Goal: Task Accomplishment & Management: Manage account settings

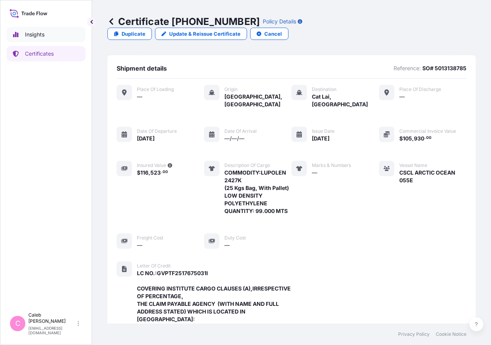
scroll to position [268, 0]
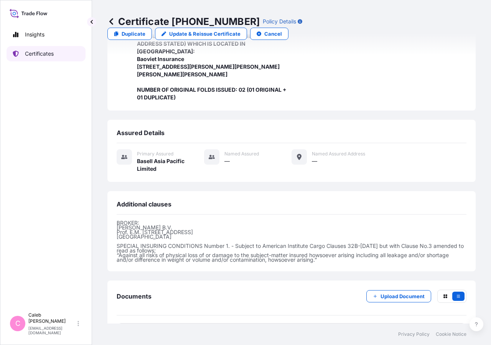
click at [39, 59] on link "Certificates" at bounding box center [46, 53] width 79 height 15
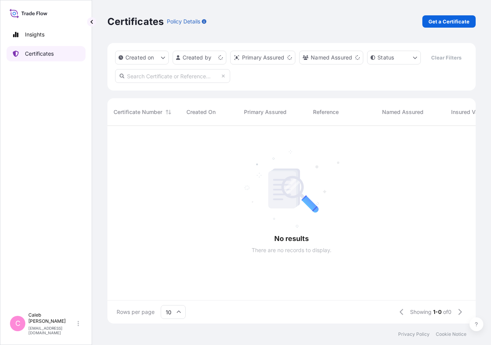
scroll to position [179, 362]
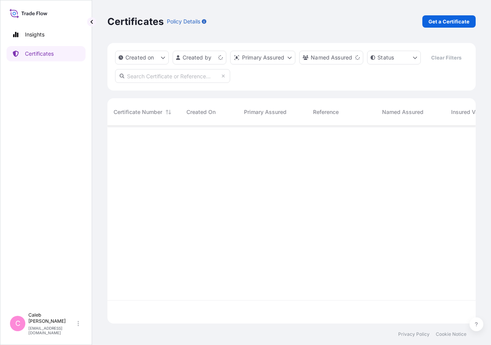
click at [157, 83] on input "text" at bounding box center [172, 76] width 115 height 14
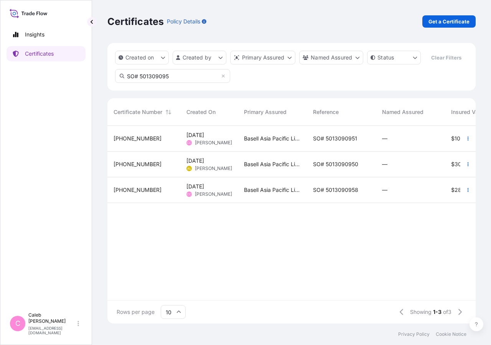
type input "SO# 501309095"
click at [349, 142] on span "SO# 5013090951" at bounding box center [335, 139] width 44 height 8
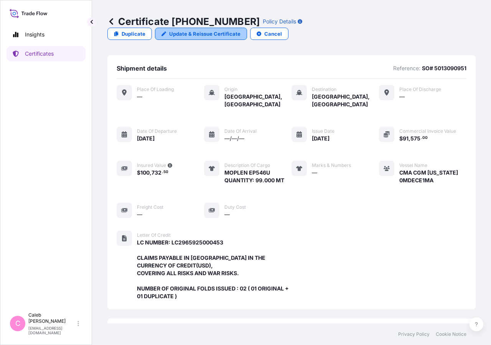
click at [247, 28] on link "Update & Reissue Certificate" at bounding box center [201, 34] width 92 height 12
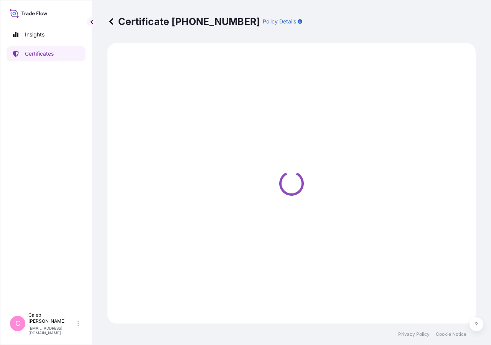
select select "Sea"
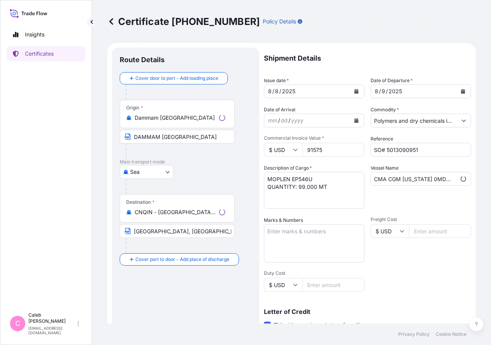
select select "32034"
click at [351, 94] on button "Calendar" at bounding box center [356, 91] width 12 height 12
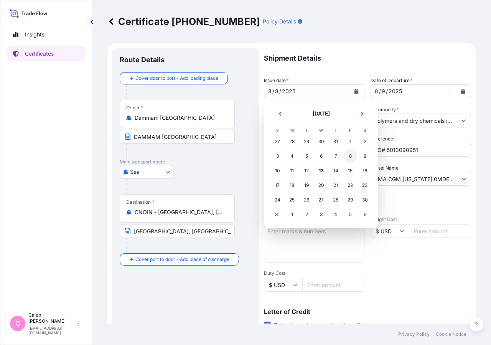
click at [350, 157] on div "8" at bounding box center [351, 156] width 14 height 14
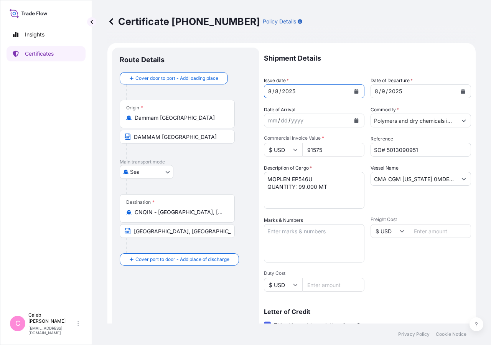
click at [380, 67] on p "Shipment Details" at bounding box center [367, 58] width 207 height 21
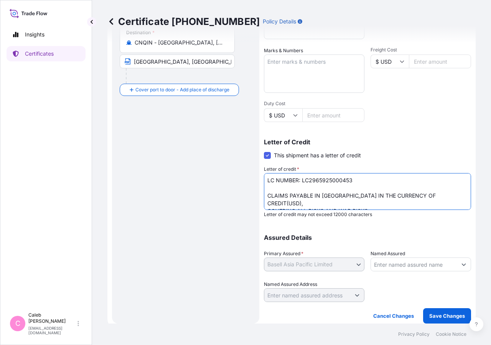
scroll to position [24, 0]
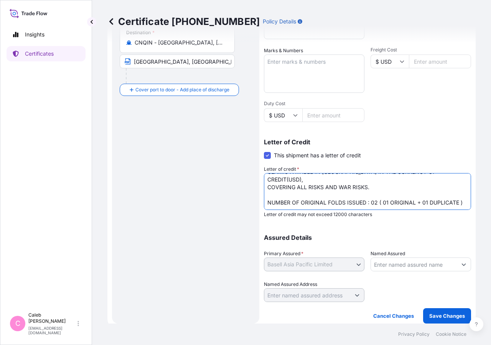
click at [340, 197] on textarea "LC NUMBER: LC2965925000453 CLAIMS PAYABLE IN [GEOGRAPHIC_DATA] IN THE CURRENCY …" at bounding box center [367, 191] width 207 height 37
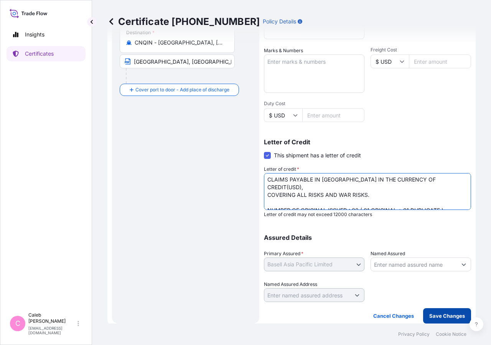
type textarea "LC NUMBER: LC2965925000453 CLAIMS PAYABLE IN [GEOGRAPHIC_DATA] IN THE CURRENCY …"
click at [442, 319] on p "Save Changes" at bounding box center [447, 316] width 36 height 8
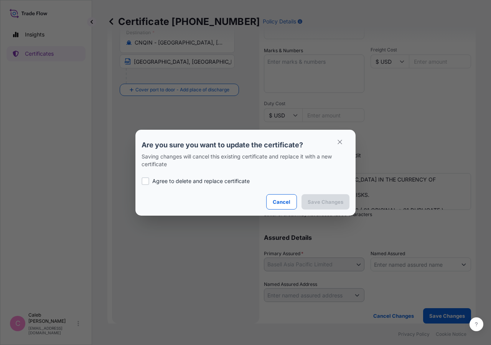
click at [144, 178] on div at bounding box center [146, 181] width 8 height 8
checkbox input "true"
click at [322, 202] on p "Save Changes" at bounding box center [326, 202] width 36 height 8
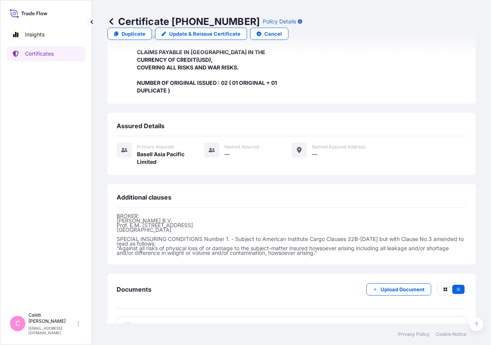
scroll to position [206, 0]
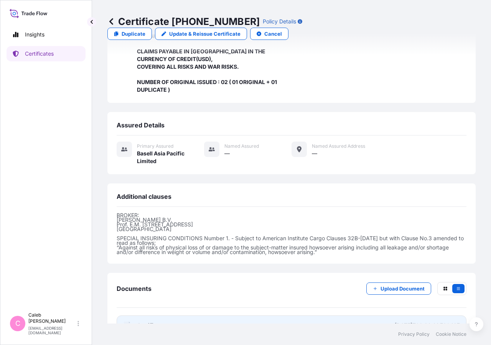
click at [144, 322] on span "Certificate" at bounding box center [151, 326] width 28 height 8
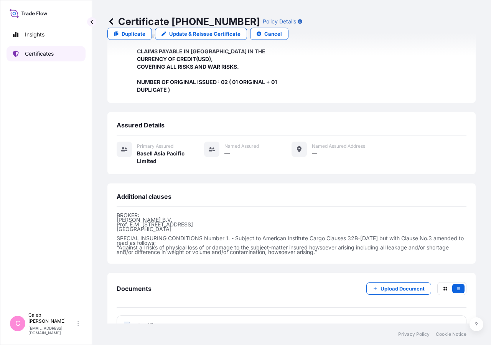
click at [55, 56] on link "Certificates" at bounding box center [46, 53] width 79 height 15
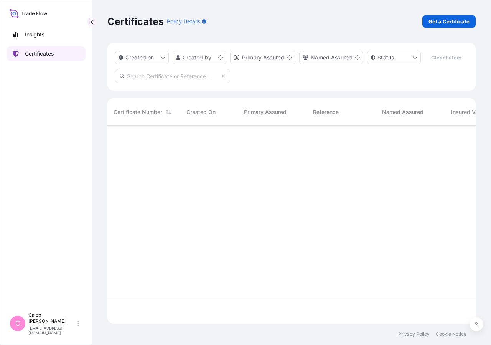
scroll to position [179, 362]
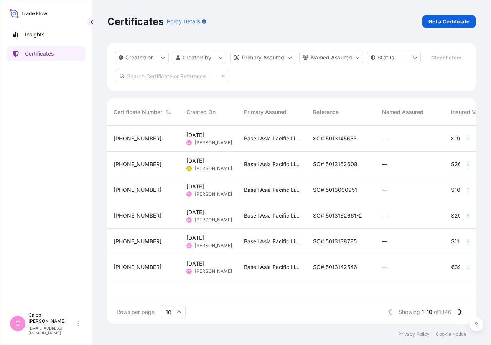
click at [149, 83] on input "text" at bounding box center [172, 76] width 115 height 14
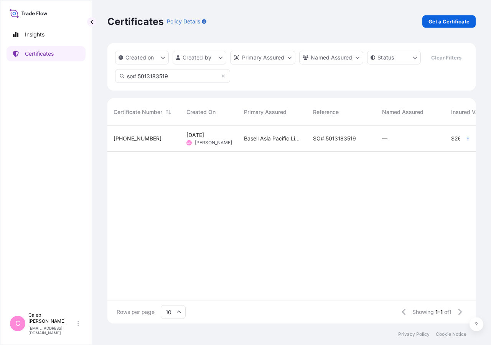
type input "so# 5013183519"
click at [339, 152] on div "SO# 5013183519" at bounding box center [341, 139] width 69 height 26
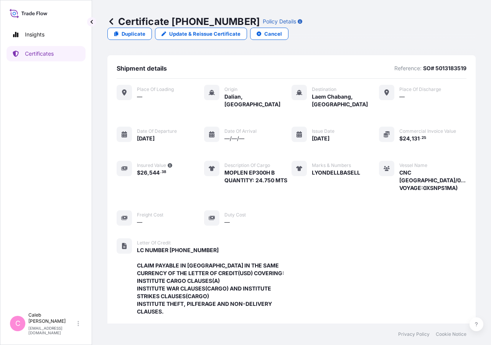
click at [378, 29] on div "Certificate [PHONE_NUMBER] Policy Details Duplicate Update & Reissue Certificat…" at bounding box center [291, 27] width 368 height 55
click at [247, 28] on link "Update & Reissue Certificate" at bounding box center [201, 34] width 92 height 12
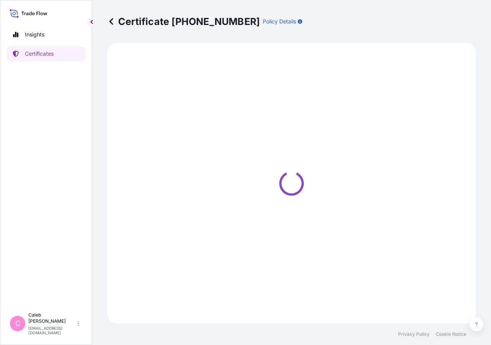
select select "Sea"
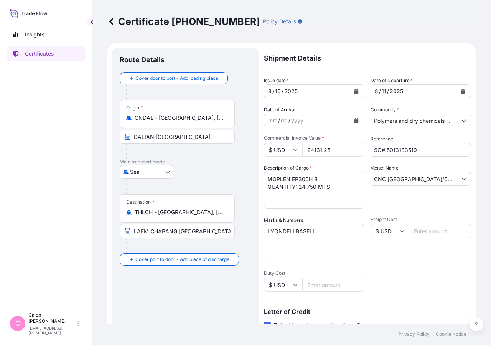
select select "32034"
click at [351, 95] on button "Calendar" at bounding box center [356, 91] width 12 height 12
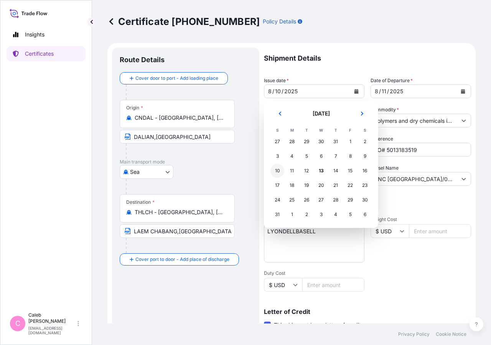
click at [276, 172] on div "10" at bounding box center [278, 171] width 14 height 14
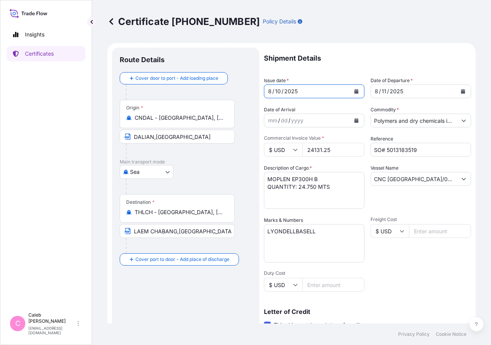
click at [420, 183] on input "CNC [GEOGRAPHIC_DATA]/0XSNPS(CARRIER VOYAGE:0XSNPS1MA)" at bounding box center [414, 179] width 86 height 14
drag, startPoint x: 366, startPoint y: 182, endPoint x: 356, endPoint y: 182, distance: 10.4
click at [371, 182] on input "CNC [GEOGRAPHIC_DATA]/0XSNPS(CARRIER VOYAGE:0XSNPS1MA)" at bounding box center [414, 179] width 86 height 14
click at [421, 181] on input "CNC [GEOGRAPHIC_DATA]/0XSNPS(CARRIER VOYAGE:0XSNPS1MA)" at bounding box center [414, 179] width 86 height 14
click at [415, 177] on input "CNC [GEOGRAPHIC_DATA]/0XSNPS(CARRIER VOYAGE:0XSNPS1MA)" at bounding box center [414, 179] width 86 height 14
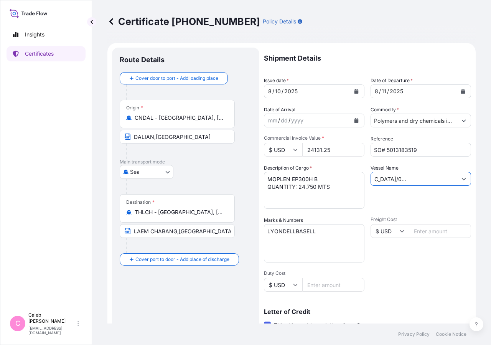
scroll to position [0, 69]
drag, startPoint x: 411, startPoint y: 178, endPoint x: 464, endPoint y: 177, distance: 52.6
click at [457, 177] on input "CNC [GEOGRAPHIC_DATA]/0XSNPS(CARRIER VOYAGE:0XSNPS1MA)" at bounding box center [414, 179] width 86 height 14
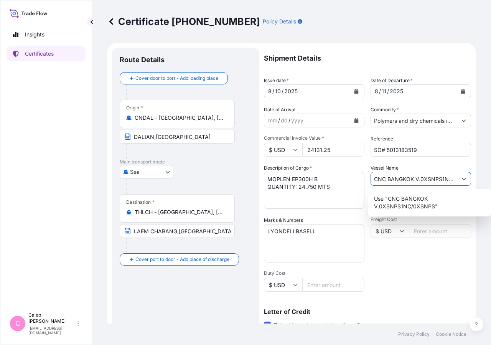
scroll to position [170, 0]
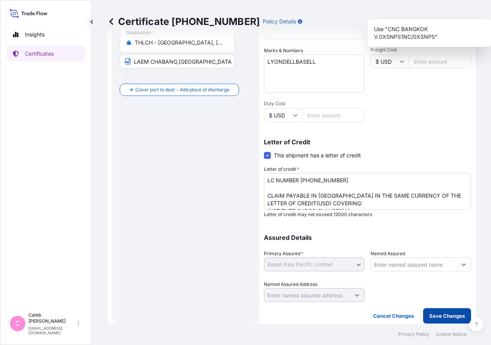
type input "CNC BANGKOK V.0XSNPS1NC/0XSNPS"
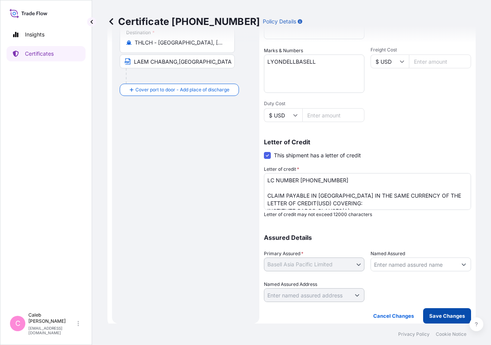
click at [440, 311] on button "Save Changes" at bounding box center [447, 315] width 48 height 15
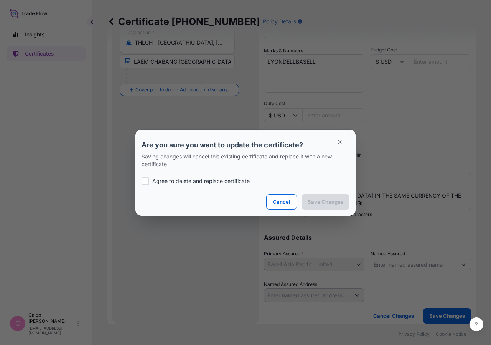
click at [142, 183] on div at bounding box center [146, 181] width 8 height 8
checkbox input "true"
click at [324, 200] on p "Save Changes" at bounding box center [326, 202] width 36 height 8
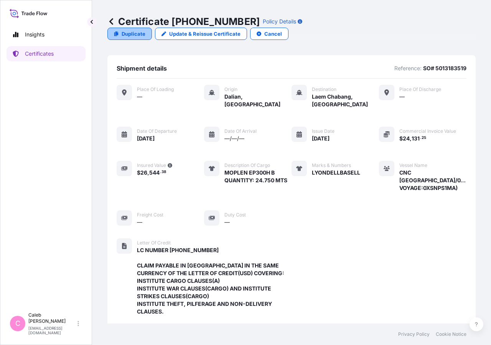
click at [145, 30] on p "Duplicate" at bounding box center [134, 34] width 24 height 8
select select "Sea"
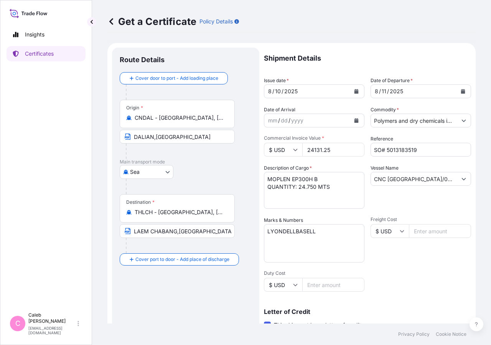
select select "32034"
click at [355, 90] on icon "Calendar" at bounding box center [357, 91] width 4 height 5
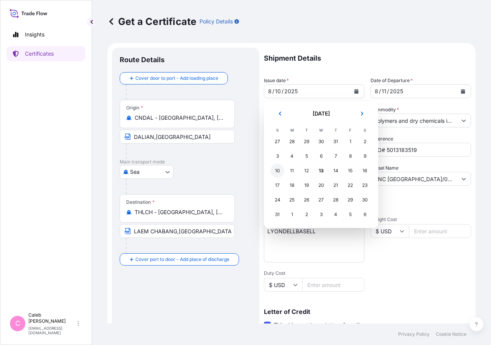
click at [276, 171] on div "10" at bounding box center [278, 171] width 14 height 14
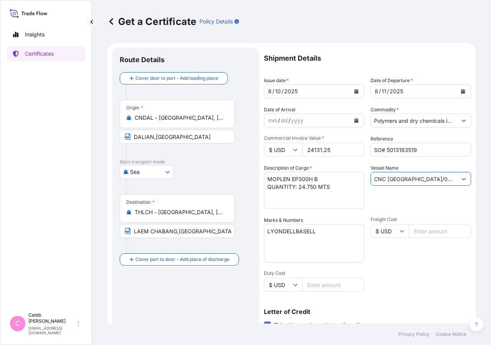
drag, startPoint x: 371, startPoint y: 178, endPoint x: 491, endPoint y: 170, distance: 120.4
click at [471, 172] on div "CNC [GEOGRAPHIC_DATA]/0XSNPS(CARRIER VOYAGE:0XSNPS1MA)" at bounding box center [421, 179] width 101 height 14
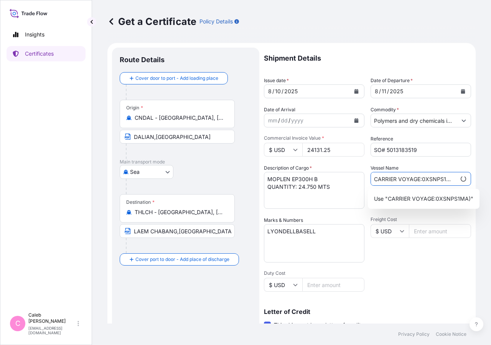
click at [419, 178] on input "CARRIER VOYAGE:0XSNPS1MA)" at bounding box center [413, 179] width 85 height 14
drag, startPoint x: 379, startPoint y: 179, endPoint x: 454, endPoint y: 182, distance: 74.9
click at [454, 182] on input "CARRIER VOYAGE:0XSNPS1MA)" at bounding box center [414, 179] width 86 height 14
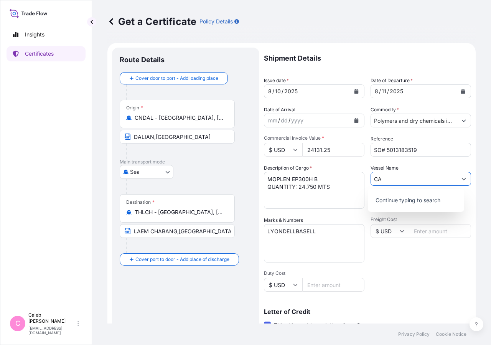
type input "C"
paste input "CNC BANGKOK V.0XSNPS1NC/0XSNPS"
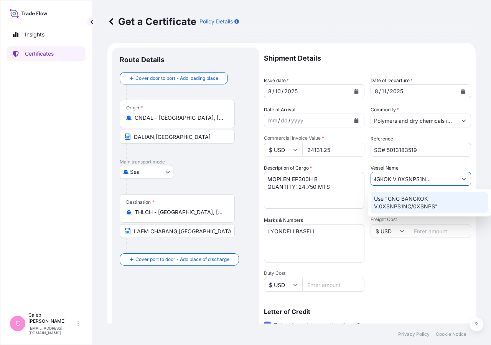
click at [374, 180] on input "CNC BANGKOK V.0XSNPS1NC/0XSNPS" at bounding box center [414, 179] width 86 height 14
drag, startPoint x: 378, startPoint y: 179, endPoint x: 330, endPoint y: 177, distance: 48.1
click at [371, 177] on input "CNC BANGKOK V.0XSNPS1NC/0XSNPS" at bounding box center [414, 179] width 86 height 14
click at [420, 181] on input "CNC BANGKOK V.0XSNPS1NC/0XSNPS" at bounding box center [414, 179] width 86 height 14
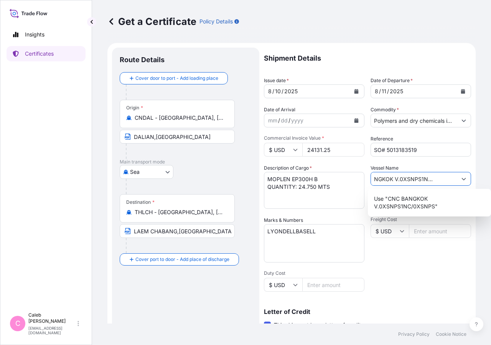
scroll to position [0, 24]
type input "CNC BANGKOK V.0XSNPS1NC/0XSNPS"
click at [350, 90] on button "Calendar" at bounding box center [356, 91] width 12 height 12
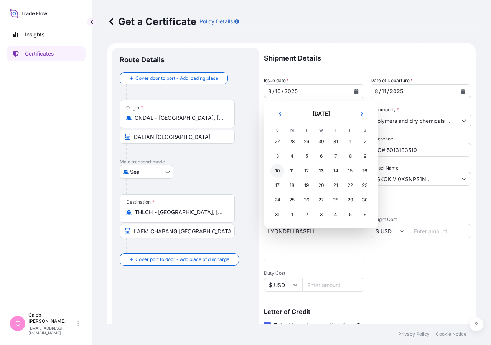
click at [276, 172] on div "10" at bounding box center [278, 171] width 14 height 14
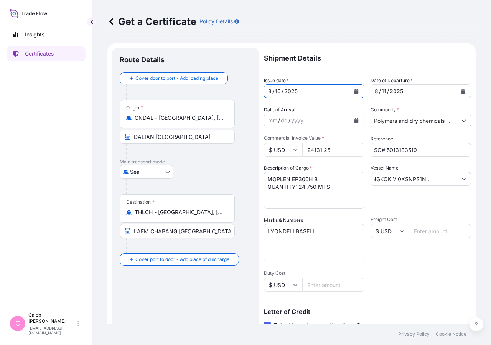
click at [416, 286] on div "Shipment Details Issue date * [DATE] Date of Departure * [DATE] Date of Arrival…" at bounding box center [367, 260] width 207 height 424
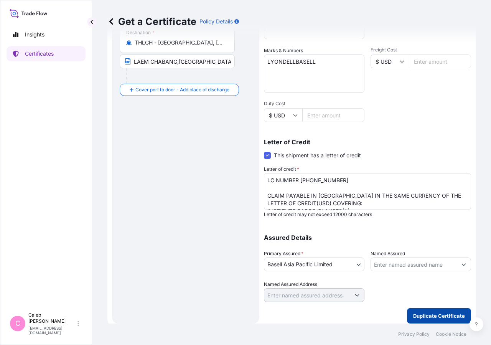
click at [422, 317] on p "Duplicate Certificate" at bounding box center [439, 316] width 52 height 8
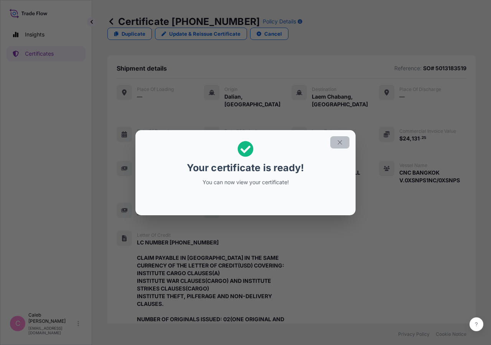
click at [340, 142] on icon "button" at bounding box center [340, 142] width 4 height 4
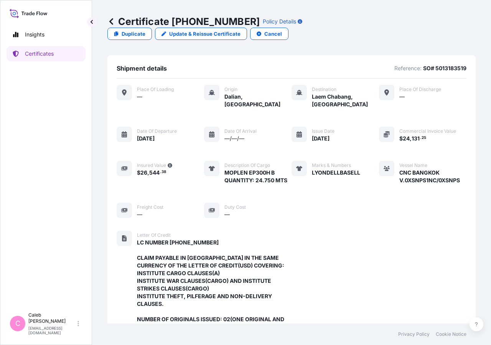
scroll to position [237, 0]
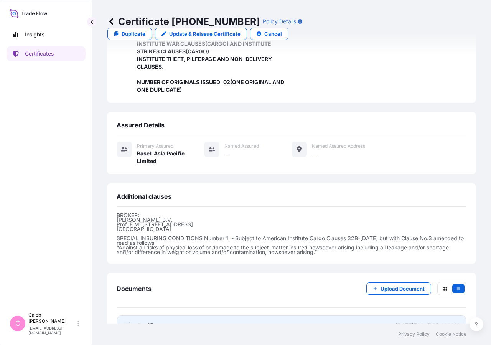
click at [154, 322] on span "Certificate" at bounding box center [151, 326] width 28 height 8
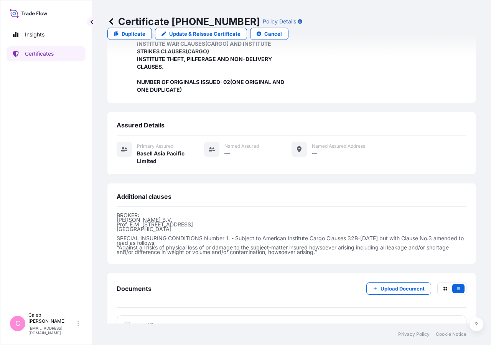
scroll to position [0, 0]
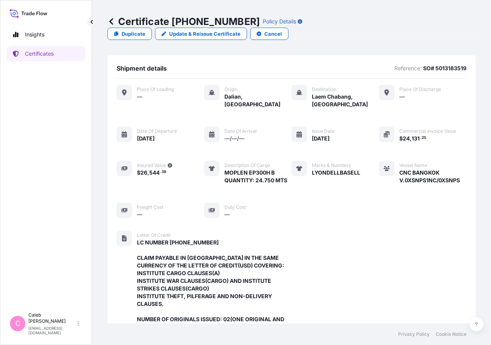
click at [241, 30] on p "Update & Reissue Certificate" at bounding box center [204, 34] width 71 height 8
select select "Sea"
select select "32034"
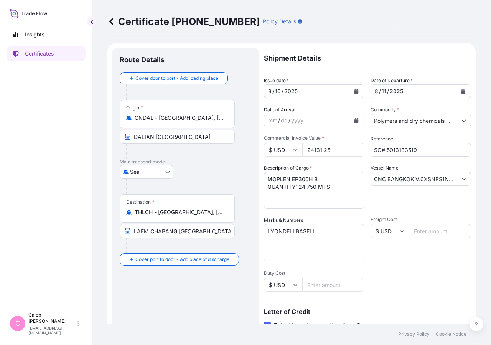
click at [431, 178] on input "CNC BANGKOK V.0XSNPS1NC/0XSNPS" at bounding box center [414, 179] width 86 height 14
drag, startPoint x: 411, startPoint y: 179, endPoint x: 491, endPoint y: 182, distance: 79.5
click at [457, 182] on input "CNC BANGKOK V.0XSNPS1NC/0XSNPS" at bounding box center [414, 179] width 86 height 14
click at [386, 179] on input "CNC BANGKOK V.0XSNPS1NC/0XSNPS" at bounding box center [414, 179] width 86 height 14
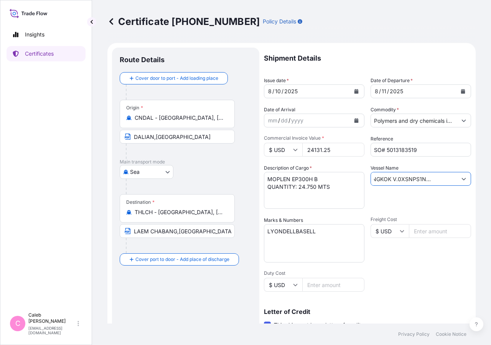
scroll to position [0, 0]
drag, startPoint x: 387, startPoint y: 180, endPoint x: 328, endPoint y: 179, distance: 58.3
click at [371, 179] on input "CNC BANGKOK V.0XSNPS1NC/0XSNPS" at bounding box center [414, 179] width 86 height 14
click at [380, 182] on input "CNC BANGKOK V.0XSNPS1NC/0XSNPS" at bounding box center [414, 179] width 86 height 14
click at [400, 179] on input "CNC BANGKOK V.0XSNPS1NC/0XSNPS" at bounding box center [414, 179] width 86 height 14
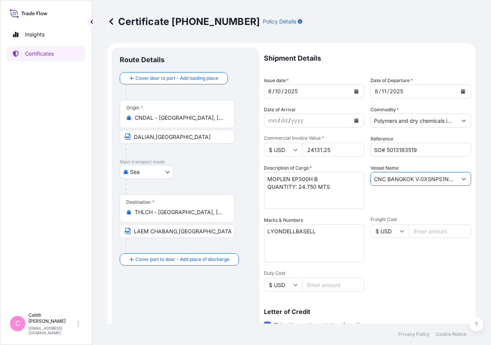
click at [400, 179] on input "CNC BANGKOK V.0XSNPS1NC/0XSNPS" at bounding box center [414, 179] width 86 height 14
click at [393, 182] on input "CNC BANGKOK V.0XSNPS1NC/0XSNPS" at bounding box center [414, 179] width 86 height 14
drag, startPoint x: 410, startPoint y: 179, endPoint x: 314, endPoint y: 176, distance: 95.6
click at [371, 176] on input "CNC BANGKOK V.0XSNPS1NC/0XSNPS" at bounding box center [414, 179] width 86 height 14
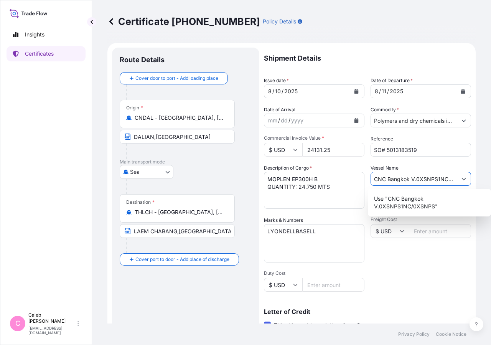
drag, startPoint x: 370, startPoint y: 178, endPoint x: 444, endPoint y: 187, distance: 74.9
click at [444, 186] on div "CNC Bangkok V.0XSNPS1NC/0XSNPS" at bounding box center [421, 179] width 101 height 14
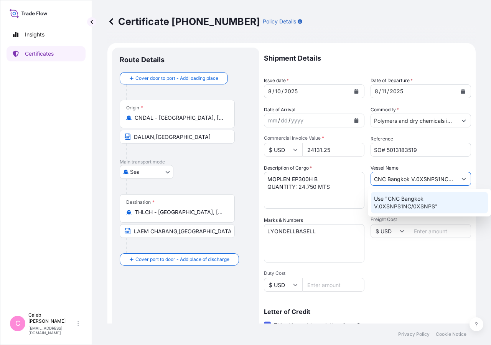
click at [404, 181] on input "CNC Bangkok V.0XSNPS1NC/0XSNPS" at bounding box center [414, 179] width 86 height 14
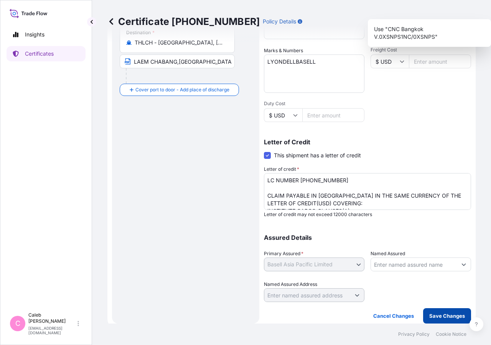
type input "CNC Bangkok V.0XSNPS1NC/0XSNPS"
click at [438, 317] on p "Save Changes" at bounding box center [447, 316] width 36 height 8
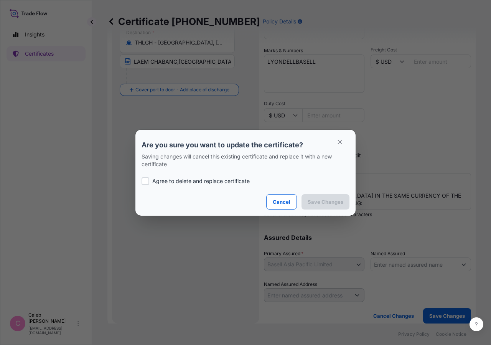
click at [148, 182] on div at bounding box center [146, 181] width 8 height 8
checkbox input "true"
click at [342, 140] on icon "button" at bounding box center [340, 142] width 7 height 7
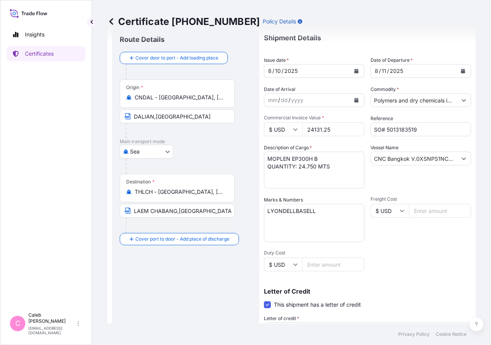
scroll to position [0, 0]
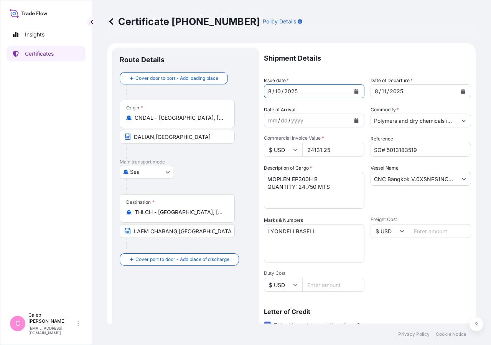
click at [350, 88] on button "Calendar" at bounding box center [356, 91] width 12 height 12
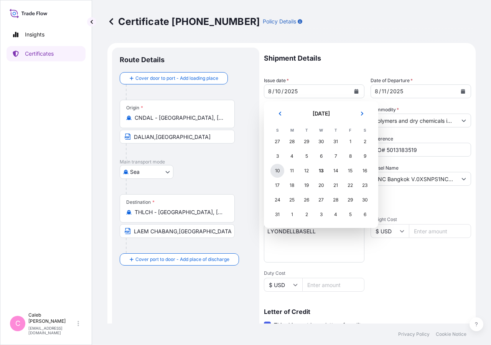
click at [273, 172] on div "10" at bounding box center [278, 171] width 14 height 14
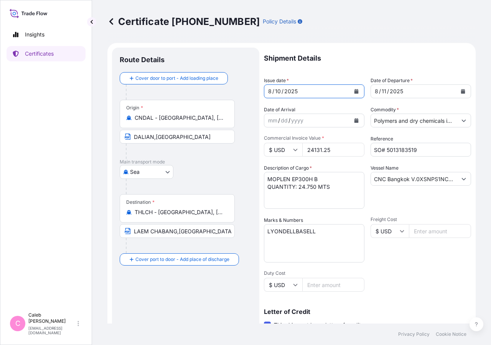
scroll to position [170, 0]
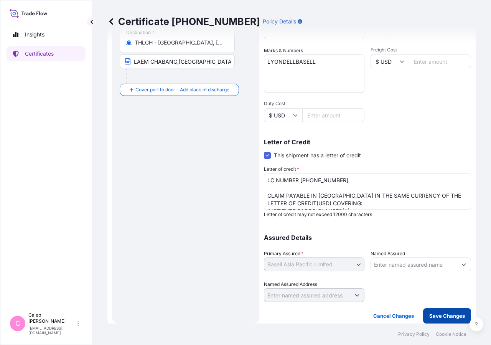
click at [437, 318] on p "Save Changes" at bounding box center [447, 316] width 36 height 8
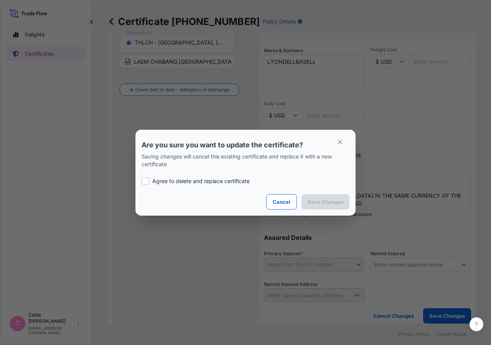
click at [155, 180] on p "Agree to delete and replace certificate" at bounding box center [200, 181] width 97 height 8
checkbox input "true"
click at [330, 205] on p "Save Changes" at bounding box center [326, 202] width 36 height 8
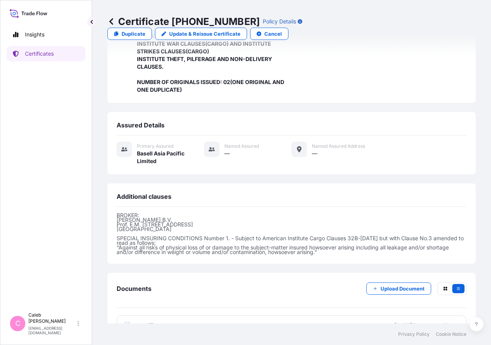
scroll to position [7, 0]
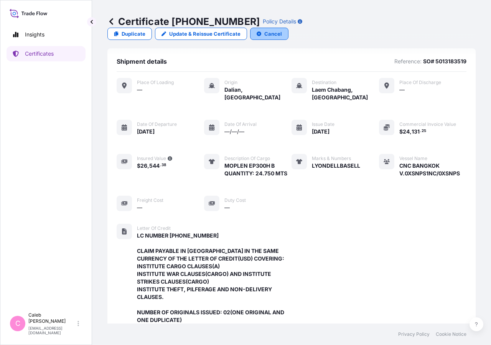
click at [282, 30] on p "Cancel" at bounding box center [273, 34] width 18 height 8
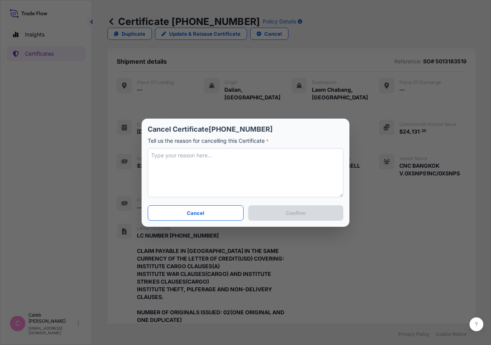
click at [210, 174] on textarea at bounding box center [246, 172] width 196 height 49
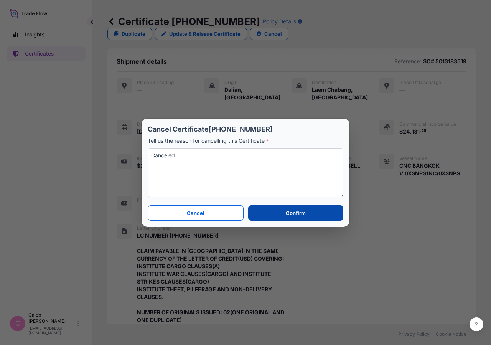
type textarea "Canceled"
click at [334, 214] on button "Confirm" at bounding box center [295, 212] width 95 height 15
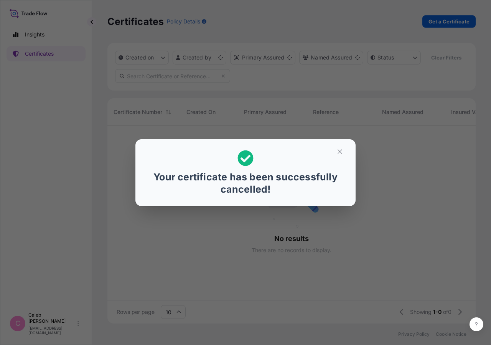
scroll to position [179, 362]
click at [343, 155] on button "button" at bounding box center [339, 151] width 19 height 12
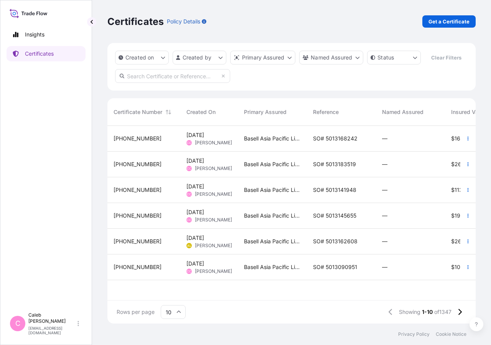
click at [141, 83] on input "text" at bounding box center [172, 76] width 115 height 14
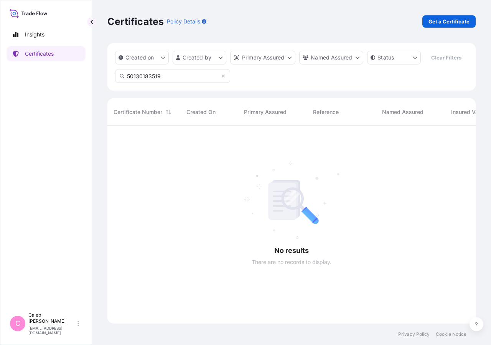
scroll to position [203, 362]
click at [139, 83] on input "50130183519" at bounding box center [172, 76] width 115 height 14
type input "s"
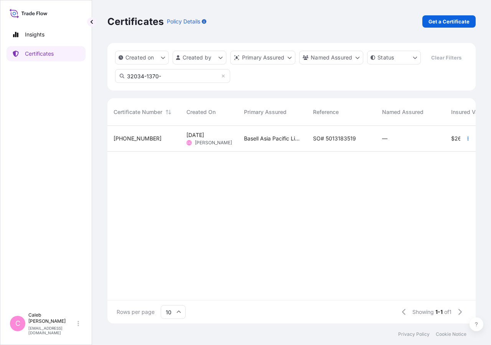
type input "32034-1370-"
click at [335, 142] on span "SO# 5013183519" at bounding box center [334, 139] width 43 height 8
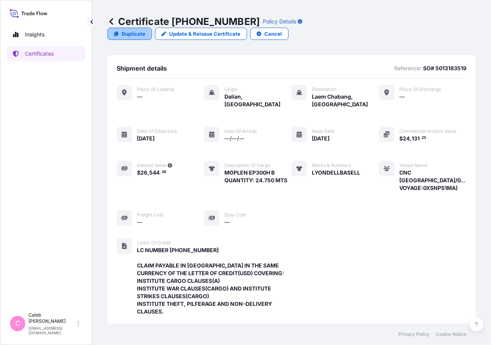
click at [145, 30] on p "Duplicate" at bounding box center [134, 34] width 24 height 8
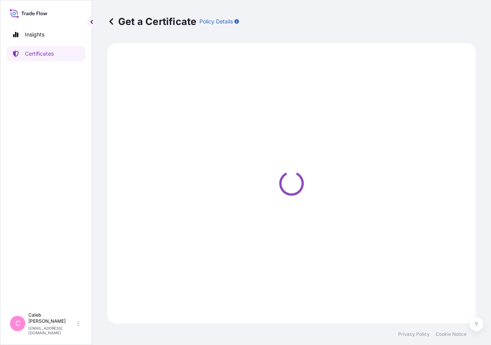
select select "Sea"
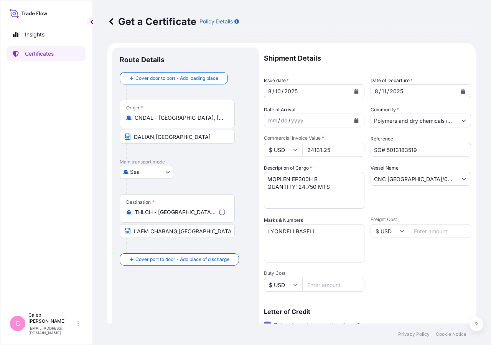
select select "32034"
click at [356, 91] on button "Calendar" at bounding box center [356, 91] width 12 height 12
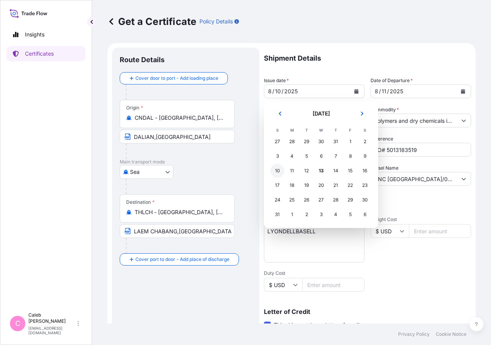
click at [276, 171] on div "10" at bounding box center [278, 171] width 14 height 14
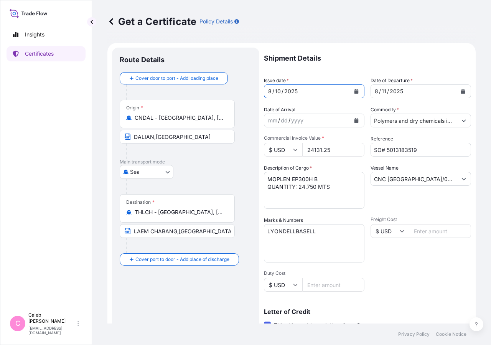
click at [404, 271] on div "Shipment Details Issue date * [DATE] Date of Departure * [DATE] Date of Arrival…" at bounding box center [367, 260] width 207 height 424
click at [415, 182] on input "CNC [GEOGRAPHIC_DATA]/0XSNPS(CARRIER VOYAGE:0XSNPS1MA)" at bounding box center [414, 179] width 86 height 14
click at [398, 182] on input "CNC [GEOGRAPHIC_DATA]/0XSNPS(CARRIER VOYAGE:0XSNPS1MA)" at bounding box center [414, 179] width 86 height 14
drag, startPoint x: 372, startPoint y: 180, endPoint x: 468, endPoint y: 180, distance: 96.7
click at [468, 180] on div "CNC [GEOGRAPHIC_DATA]/0XSNPS(CARRIER VOYAGE:0XSNPS1MA)" at bounding box center [421, 179] width 101 height 14
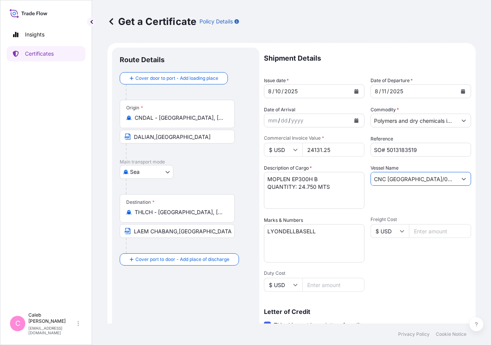
type input "RRIER VOYAGE:0XSNPS1MA)"
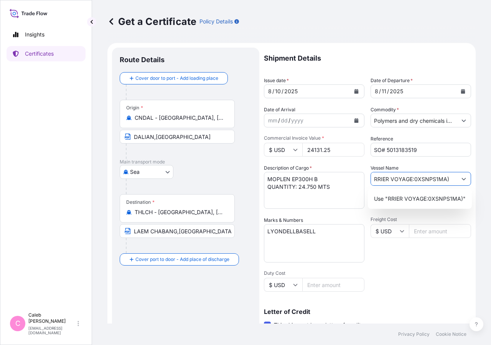
click at [418, 179] on input "RRIER VOYAGE:0XSNPS1MA)" at bounding box center [414, 179] width 86 height 14
drag, startPoint x: 444, startPoint y: 179, endPoint x: 322, endPoint y: 185, distance: 121.8
click at [371, 185] on input "RRIER VOYAGE:0XSNPS1MA)" at bounding box center [414, 179] width 86 height 14
click at [395, 181] on input "Vessel Name" at bounding box center [414, 179] width 86 height 14
paste input "CNC BANGKOK V.0XSNPS1NC/0XSNPS"
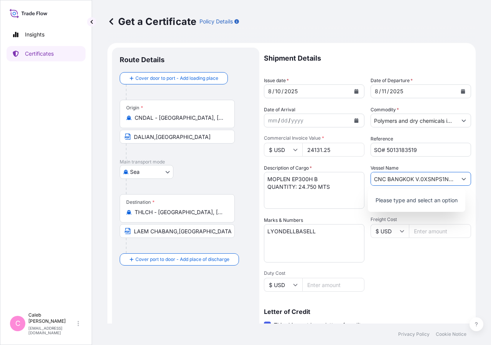
scroll to position [0, 24]
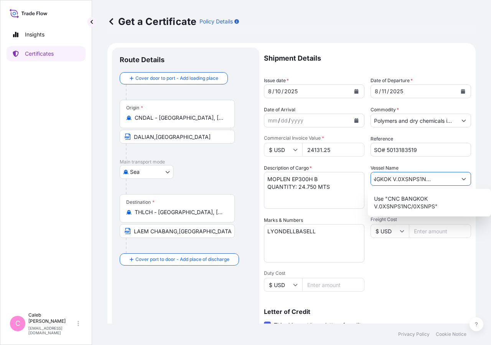
click at [389, 180] on input "CNC BANGKOK V.0XSNPS1NC/0XSNPS" at bounding box center [414, 179] width 86 height 14
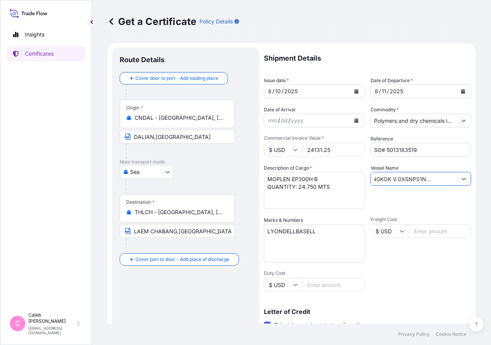
scroll to position [0, 0]
drag, startPoint x: 382, startPoint y: 179, endPoint x: 311, endPoint y: 180, distance: 71.4
click at [371, 180] on input "CNC BANGKOK V.0XSNPS1NC/0XSNPS" at bounding box center [414, 179] width 86 height 14
click at [403, 181] on input "CNC BANGKOK V.0XSNPS1NC/0XSNPS" at bounding box center [414, 179] width 86 height 14
click at [410, 180] on input "CNC BANGKOK V.0XSNPS1NC/0XSNPS" at bounding box center [414, 179] width 86 height 14
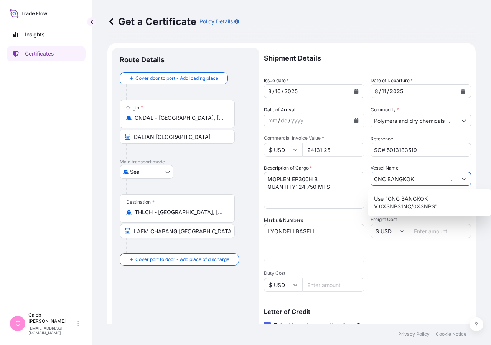
type input "CNC BANGKOK V.0XSNPS1NC/0XSNPS"
click at [354, 68] on p "Shipment Details" at bounding box center [367, 58] width 207 height 21
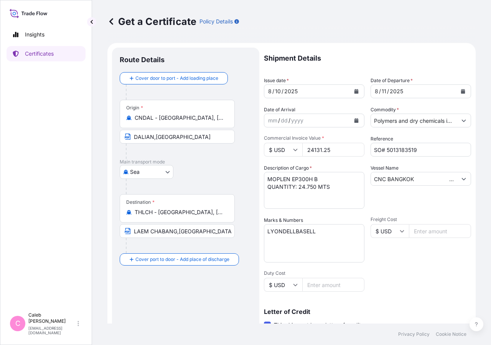
scroll to position [0, 59]
drag, startPoint x: 430, startPoint y: 177, endPoint x: 491, endPoint y: 182, distance: 61.2
click at [457, 182] on input "CNC BANGKOK V.0XSNPS1NC/0XSNPS" at bounding box center [414, 179] width 86 height 14
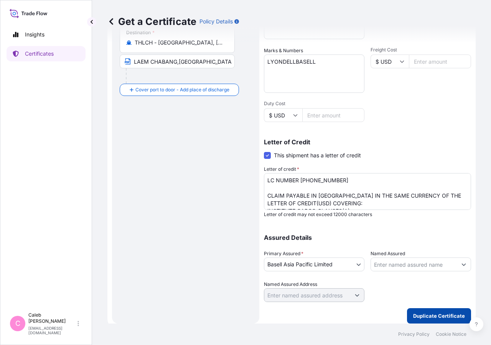
click at [422, 320] on button "Duplicate Certificate" at bounding box center [439, 315] width 64 height 15
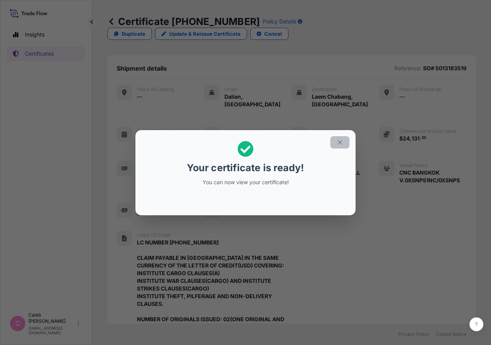
click at [340, 143] on icon "button" at bounding box center [340, 142] width 4 height 4
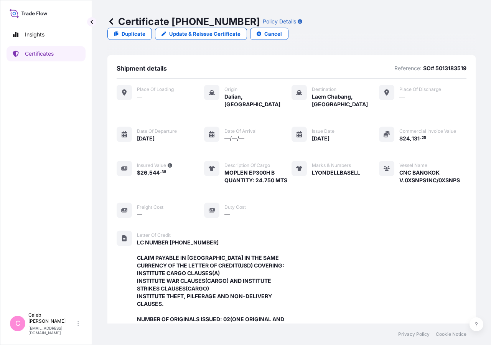
scroll to position [237, 0]
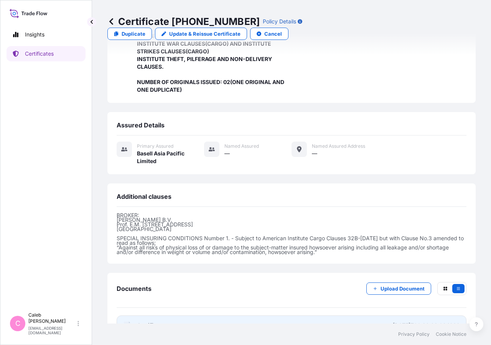
click at [149, 316] on link "PDF Certificate [DATE]T09:28:28.934232" at bounding box center [292, 326] width 350 height 20
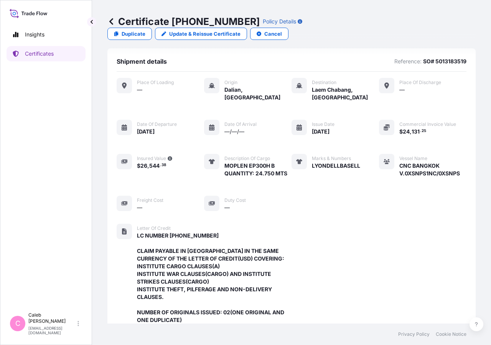
scroll to position [0, 0]
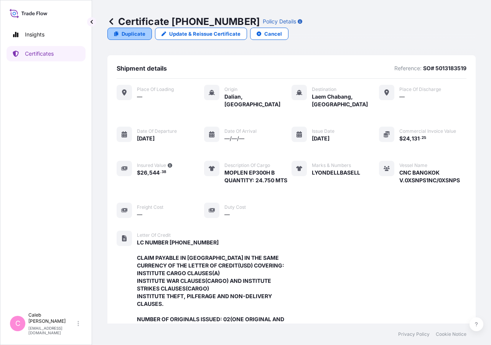
click at [145, 30] on p "Duplicate" at bounding box center [134, 34] width 24 height 8
select select "Sea"
select select "32034"
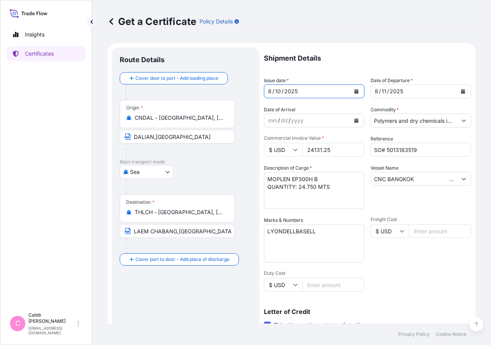
click at [350, 93] on button "Calendar" at bounding box center [356, 91] width 12 height 12
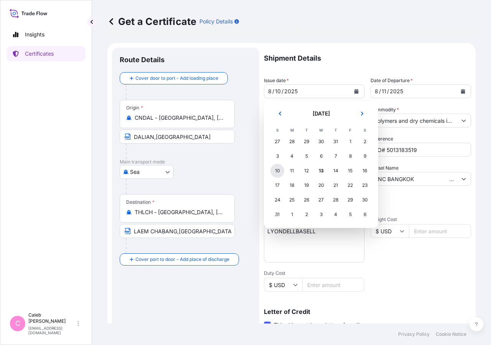
click at [276, 172] on div "10" at bounding box center [278, 171] width 14 height 14
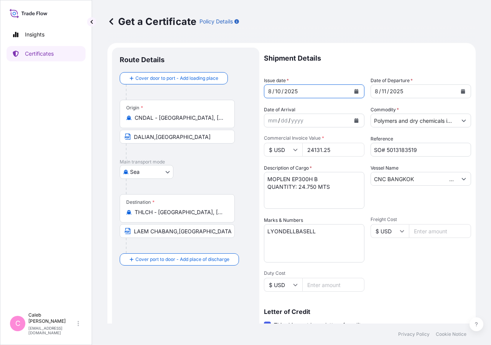
click at [423, 177] on input "CNC BANGKOK V.0XSNPS1NC/0XSNPS" at bounding box center [414, 179] width 86 height 14
click at [429, 179] on input "CNC BANGKOK V.0XSNPS1NC/0XSNPS" at bounding box center [414, 179] width 86 height 14
drag, startPoint x: 436, startPoint y: 179, endPoint x: 484, endPoint y: 176, distance: 48.5
click at [457, 176] on input "CNC BANGKOK V.0XSNPS1NC/0XSNPS" at bounding box center [414, 179] width 86 height 14
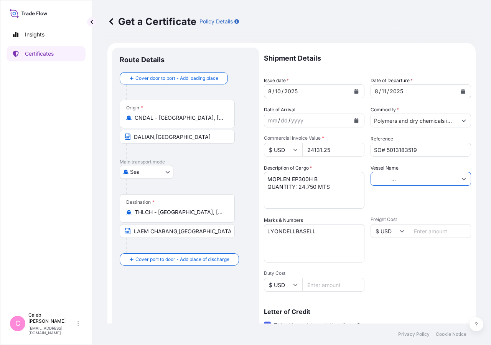
click at [388, 178] on input "CNC BANGKOK V.0XSNPS1NC/0XSNPS" at bounding box center [414, 179] width 86 height 14
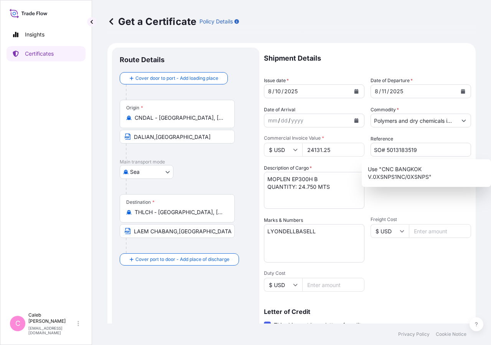
scroll to position [170, 0]
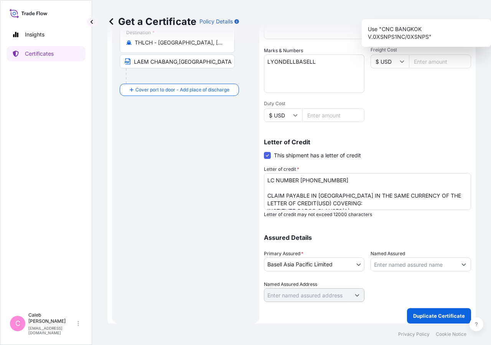
type input "CNC BANGKOK V.0XSNPS1NC/0XSNPS"
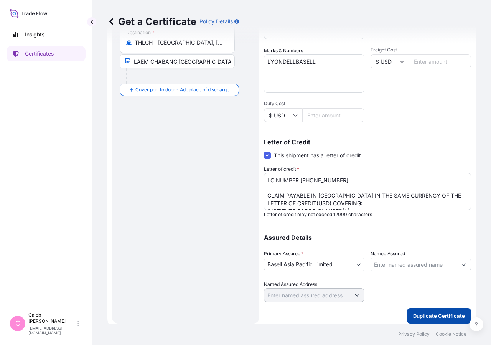
click at [443, 317] on p "Duplicate Certificate" at bounding box center [439, 316] width 52 height 8
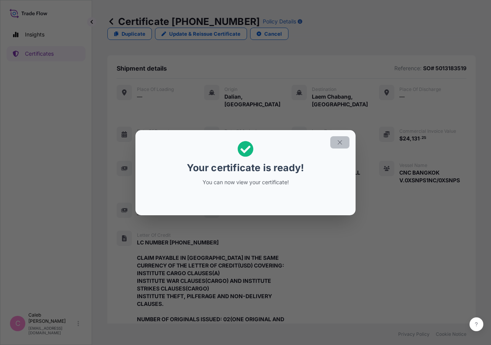
click at [342, 144] on icon "button" at bounding box center [340, 142] width 7 height 7
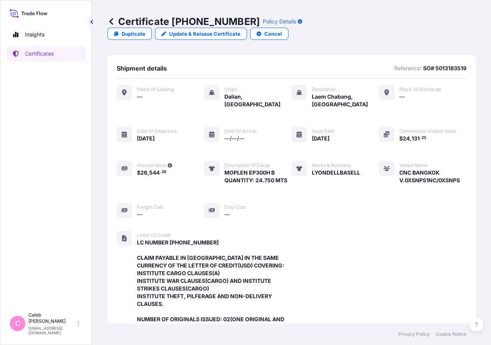
scroll to position [230, 0]
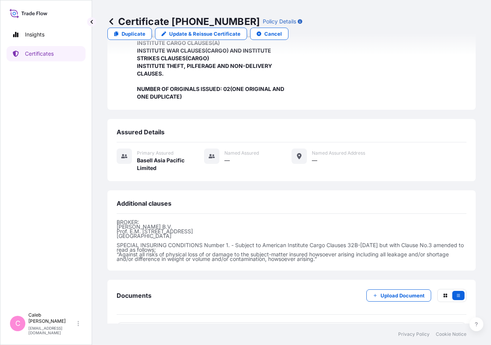
click at [156, 329] on span "Certificate" at bounding box center [151, 333] width 28 height 8
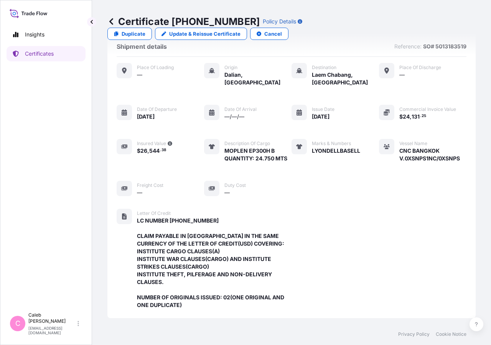
scroll to position [0, 0]
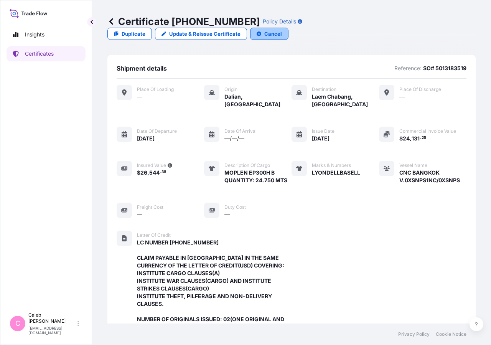
click at [282, 30] on p "Cancel" at bounding box center [273, 34] width 18 height 8
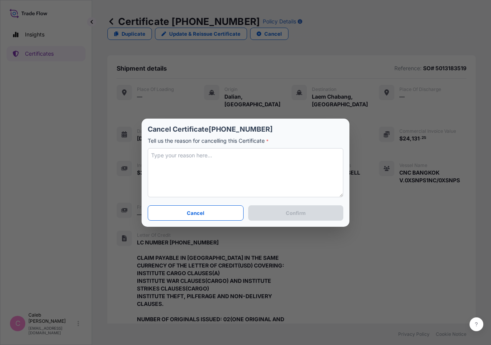
click at [220, 165] on textarea at bounding box center [246, 172] width 196 height 49
type textarea "c"
type textarea "a"
type textarea "c"
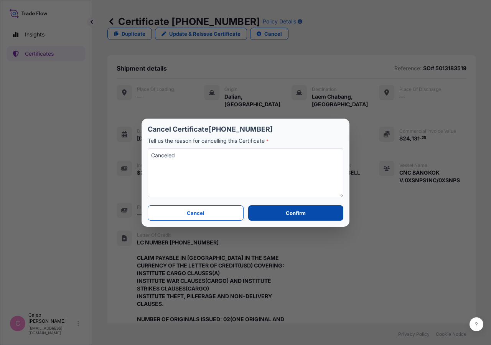
type textarea "Canceled"
click at [290, 219] on button "Confirm" at bounding box center [295, 212] width 95 height 15
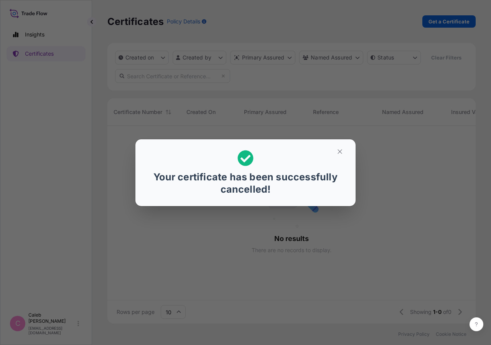
scroll to position [179, 362]
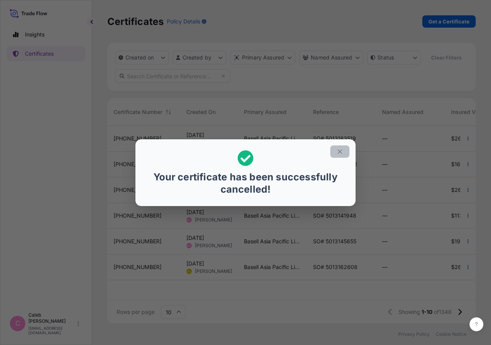
click at [343, 156] on button "button" at bounding box center [339, 151] width 19 height 12
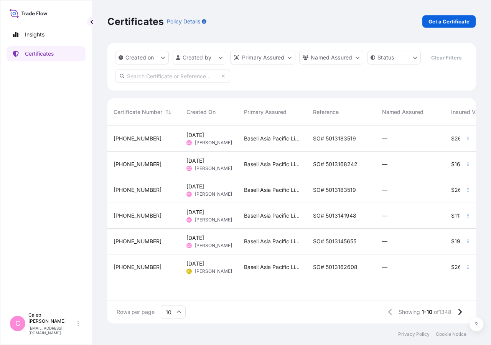
click at [148, 83] on input "text" at bounding box center [172, 76] width 115 height 14
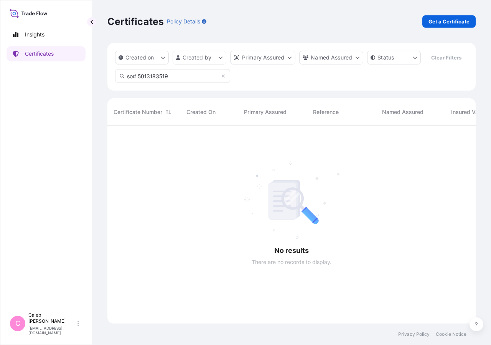
scroll to position [179, 362]
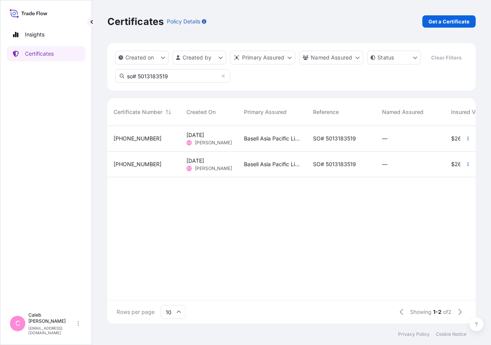
type input "so# 5013183519"
click at [334, 142] on span "SO# 5013183519" at bounding box center [334, 139] width 43 height 8
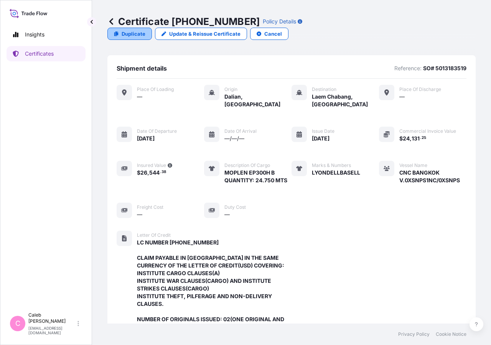
click at [145, 30] on p "Duplicate" at bounding box center [134, 34] width 24 height 8
select select "Sea"
select select "32034"
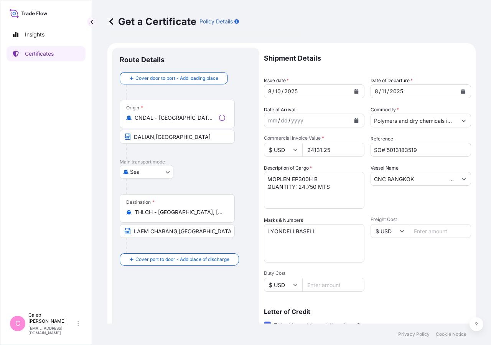
click at [357, 93] on button "Calendar" at bounding box center [356, 91] width 12 height 12
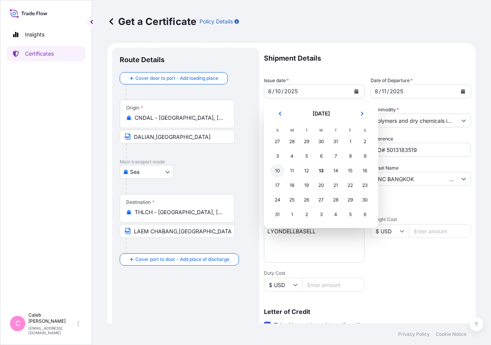
click at [277, 171] on div "10" at bounding box center [278, 171] width 14 height 14
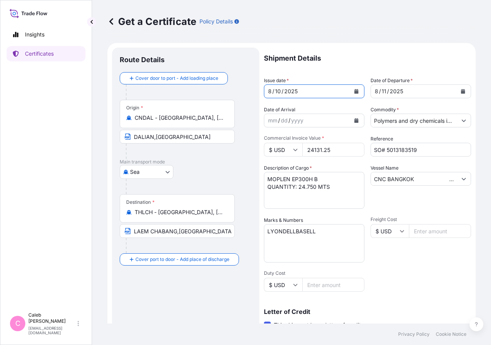
click at [389, 176] on input "CNC BANGKOK V.0XSNPS1NC/0XSNPS" at bounding box center [414, 179] width 86 height 14
click at [430, 178] on input "CNC BANGKOK V.0XSNPS1NC/0XSNPS" at bounding box center [414, 179] width 86 height 14
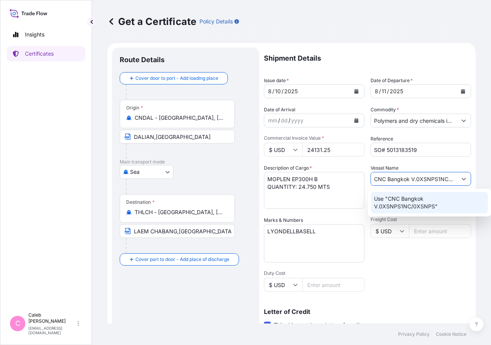
scroll to position [170, 0]
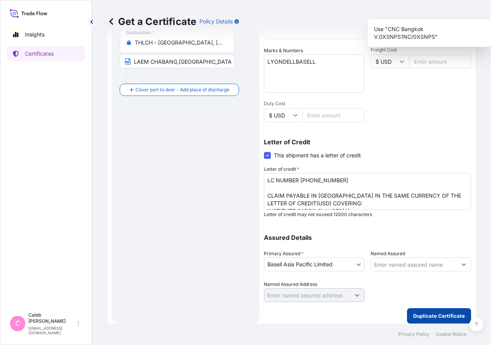
type input "CNC Bangkok V.0XSNPS1NC/0XSNPS"
click at [423, 314] on p "Duplicate Certificate" at bounding box center [439, 316] width 52 height 8
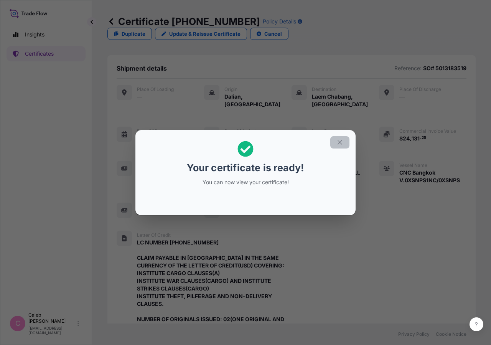
click at [340, 143] on icon "button" at bounding box center [340, 142] width 7 height 7
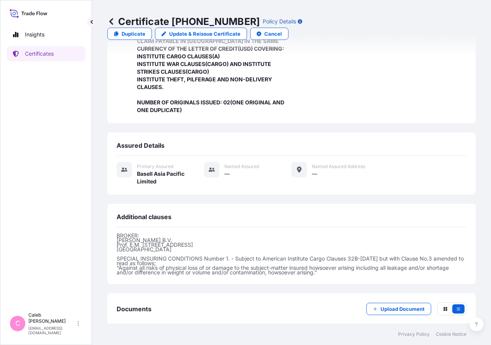
scroll to position [237, 0]
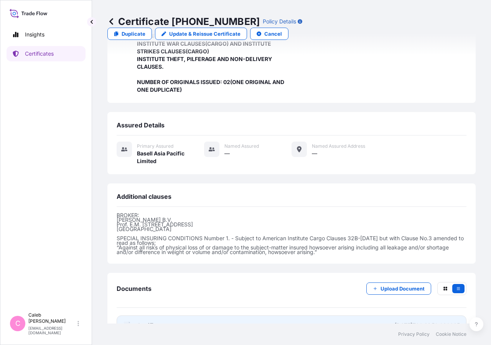
click at [168, 316] on link "PDF Certificate [DATE]T09:31:50.939965" at bounding box center [292, 326] width 350 height 20
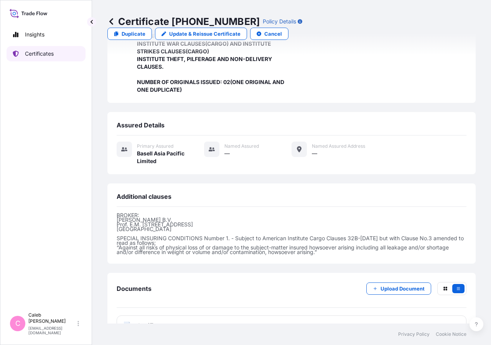
click at [37, 58] on link "Certificates" at bounding box center [46, 53] width 79 height 15
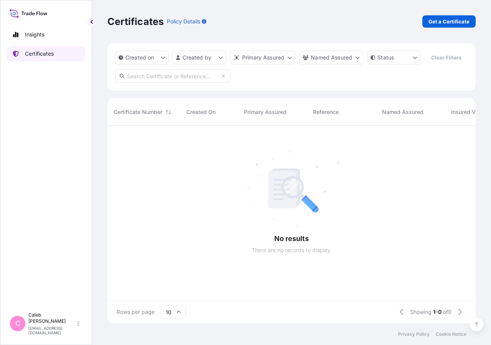
scroll to position [179, 362]
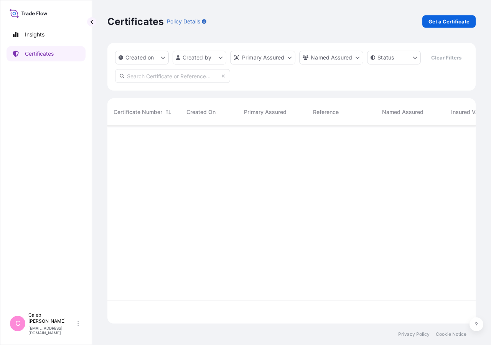
click at [149, 83] on input "text" at bounding box center [172, 76] width 115 height 14
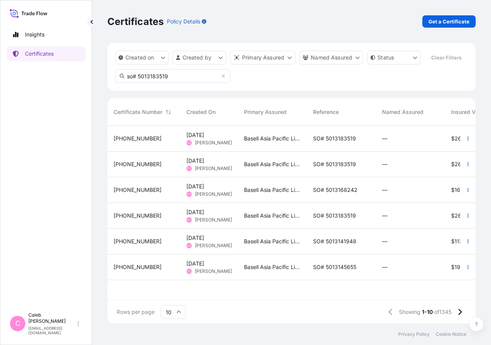
type input "so# 5013183519"
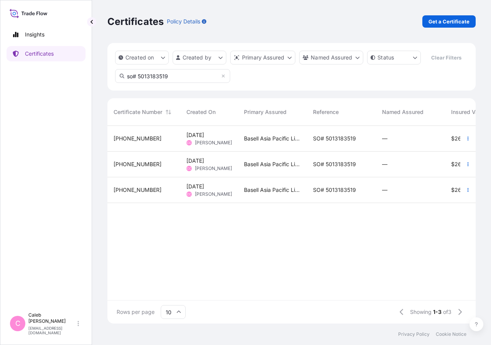
click at [316, 168] on span "SO# 5013183519" at bounding box center [334, 164] width 43 height 8
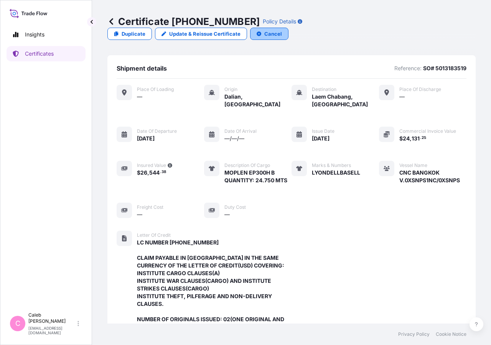
click at [282, 30] on p "Cancel" at bounding box center [273, 34] width 18 height 8
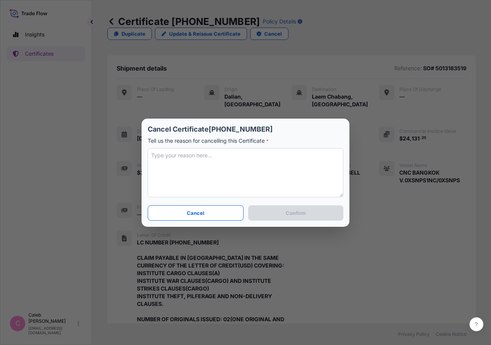
click at [234, 172] on textarea at bounding box center [246, 172] width 196 height 49
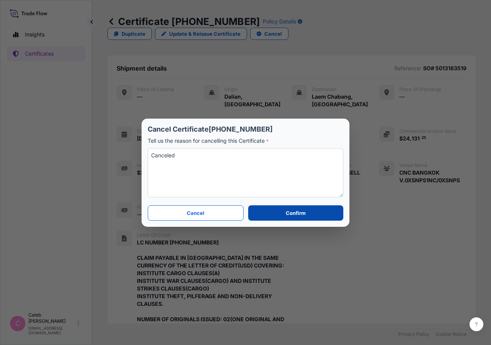
type textarea "Canceled"
click at [307, 215] on button "Confirm" at bounding box center [295, 212] width 95 height 15
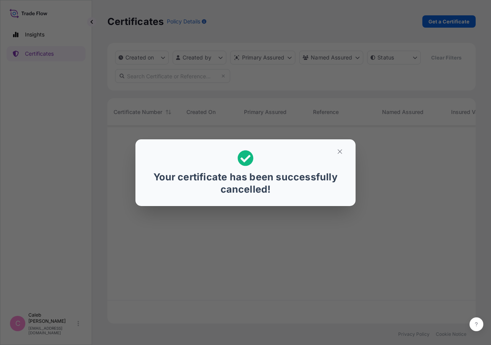
scroll to position [179, 362]
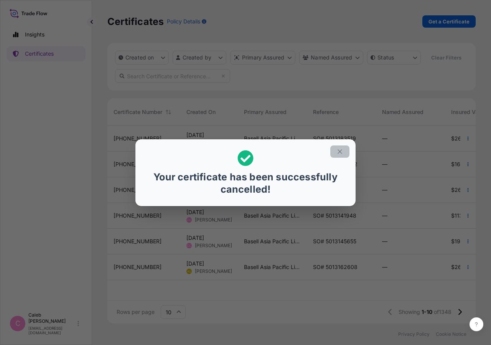
click at [340, 154] on icon "button" at bounding box center [340, 151] width 7 height 7
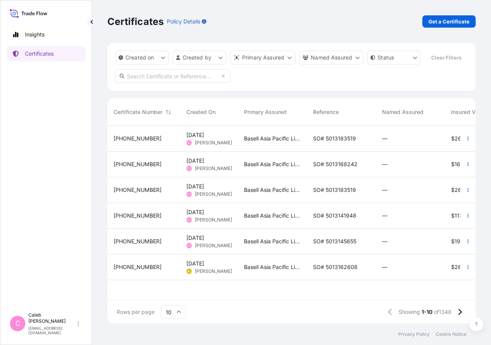
click at [183, 83] on input "text" at bounding box center [172, 76] width 115 height 14
click at [184, 83] on input "so# 5013183519" at bounding box center [172, 76] width 115 height 14
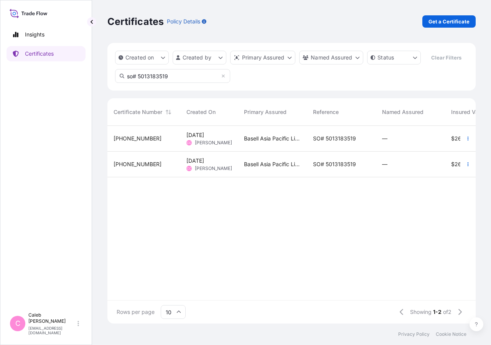
type input "so# 5013183519"
click at [145, 168] on span "[PHONE_NUMBER]" at bounding box center [138, 164] width 48 height 8
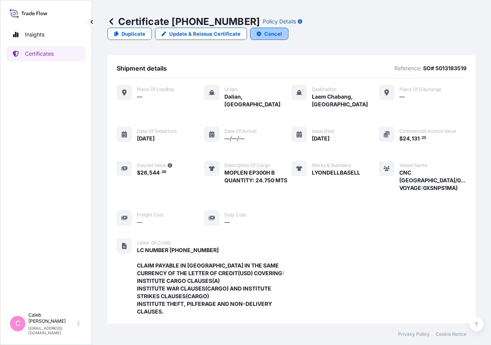
click at [282, 30] on p "Cancel" at bounding box center [273, 34] width 18 height 8
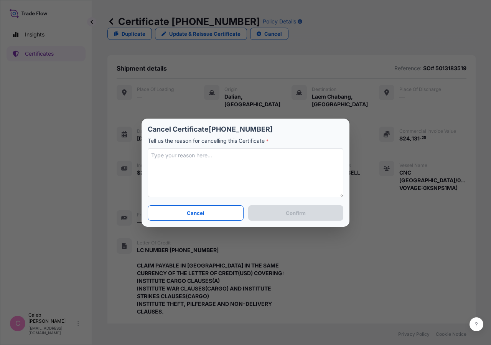
click at [227, 157] on textarea at bounding box center [246, 172] width 196 height 49
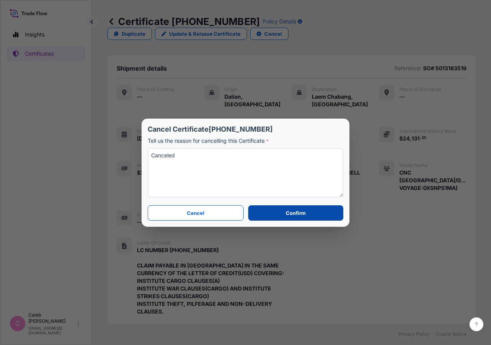
type textarea "Canceled"
click at [284, 216] on button "Confirm" at bounding box center [295, 212] width 95 height 15
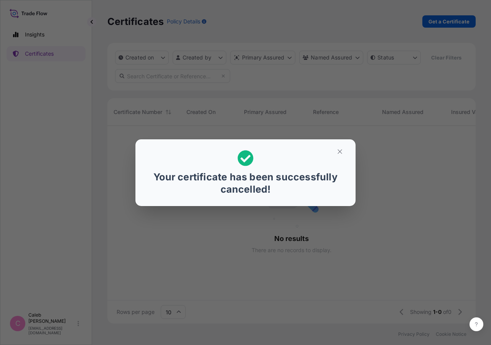
scroll to position [179, 362]
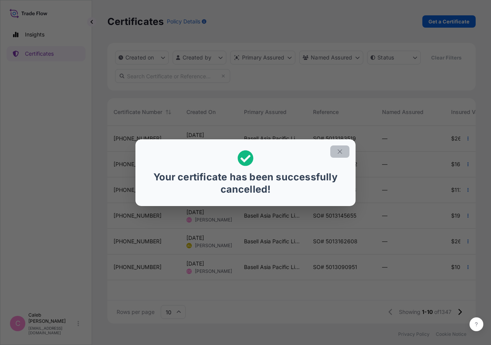
click at [336, 154] on button "button" at bounding box center [339, 151] width 19 height 12
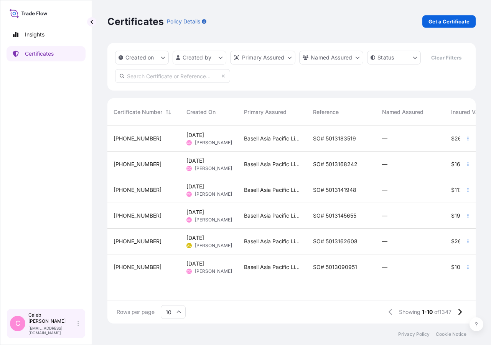
click at [30, 337] on div "C [PERSON_NAME] [EMAIL_ADDRESS][DOMAIN_NAME]" at bounding box center [46, 324] width 79 height 30
